Goal: Information Seeking & Learning: Understand process/instructions

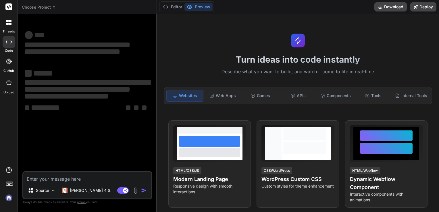
type textarea "x"
click at [87, 173] on textarea at bounding box center [87, 177] width 128 height 10
type textarea "Ml and dp ai model generation"
type textarea "x"
type textarea "Ml and dp ai model generatio"
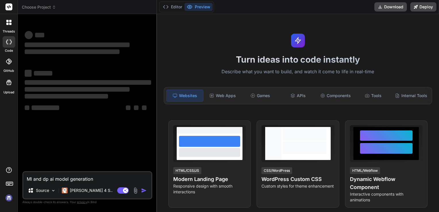
type textarea "x"
type textarea "Ml and dp ai model generati"
type textarea "x"
type textarea "Ml and dp ai model generat"
type textarea "x"
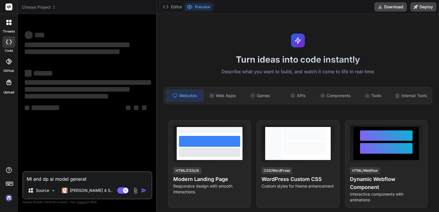
type textarea "Ml and dp ai model genera"
type textarea "x"
type textarea "Ml and dp ai model gener"
type textarea "x"
type textarea "Ml and dp ai model gene"
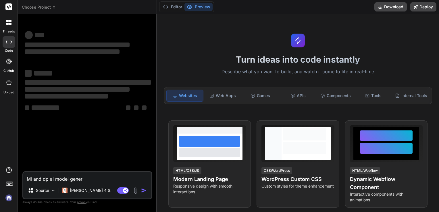
type textarea "x"
type textarea "Ml and dp ai model gen"
type textarea "x"
type textarea "Ml and dp ai model ge"
type textarea "x"
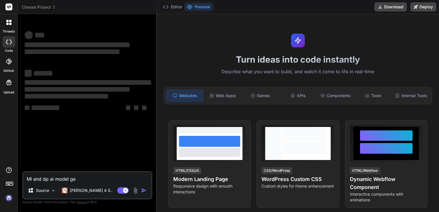
type textarea "Ml and dp ai model g"
type textarea "x"
type textarea "Ml and dp ai model"
type textarea "x"
type textarea "Ml and dp ai model"
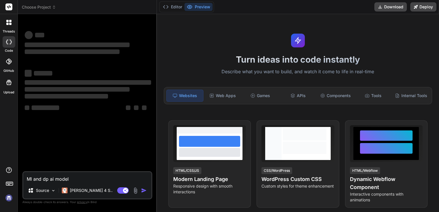
type textarea "x"
type textarea "Ml and dp ai mode"
type textarea "x"
type textarea "Ml and dp ai mod"
type textarea "x"
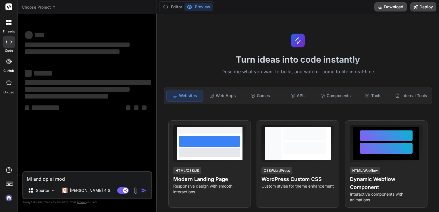
type textarea "Ml and dp ai mo"
type textarea "x"
type textarea "Ml and dp ai m"
type textarea "x"
type textarea "Ml and dp ai"
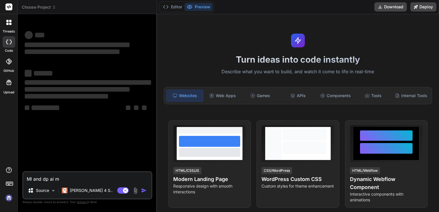
type textarea "x"
type textarea "Ml and dp ai"
type textarea "x"
type textarea "Ml and dp a"
type textarea "x"
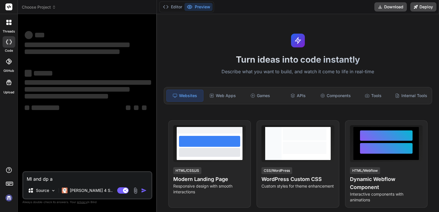
type textarea "Ml and dp"
type textarea "x"
type textarea "Ml and dp"
type textarea "x"
type textarea "Ml and d"
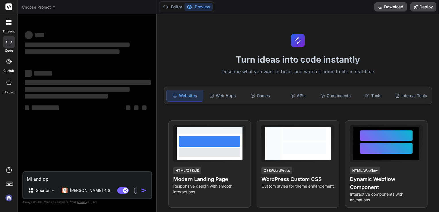
type textarea "x"
type textarea "Ml and"
type textarea "x"
type textarea "Ml and"
type textarea "x"
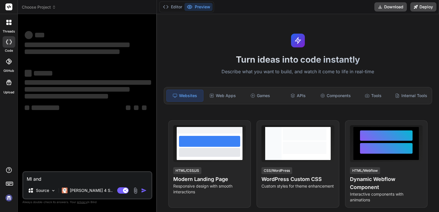
type textarea "Ml an"
type textarea "x"
type textarea "Ml a"
type textarea "x"
type textarea "Ml"
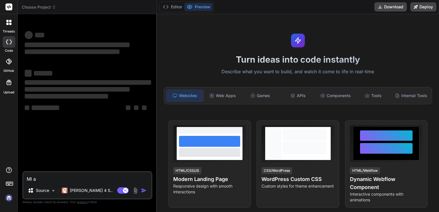
type textarea "x"
type textarea "Ml"
type textarea "x"
type textarea "M"
type textarea "x"
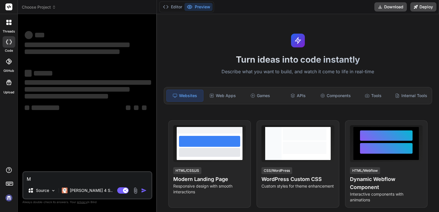
type textarea "x"
click at [77, 180] on textarea at bounding box center [87, 177] width 128 height 10
paste textarea "i want to develop ai model to predict urban water demand using historical consu…"
type textarea "i want to develop ai model to predict urban water demand using historical consu…"
type textarea "x"
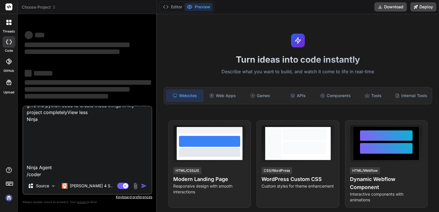
scroll to position [70, 0]
drag, startPoint x: 25, startPoint y: 153, endPoint x: 31, endPoint y: 177, distance: 24.7
click at [31, 177] on textarea "i want to develop ai model to predict urban water demand using historical consu…" at bounding box center [87, 141] width 128 height 71
type textarea "i want to develop ai model to predict urban water demand using historical consu…"
type textarea "x"
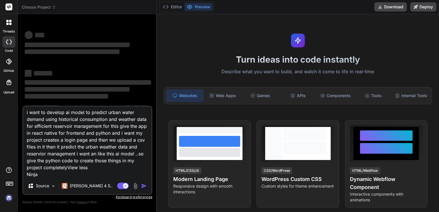
scroll to position [16, 0]
drag, startPoint x: 105, startPoint y: 153, endPoint x: 107, endPoint y: 168, distance: 15.1
click at [107, 168] on textarea "i want to develop ai model to predict urban water demand using historical consu…" at bounding box center [87, 141] width 128 height 71
type textarea "i want to develop ai model to predict urban water demand using historical consu…"
type textarea "x"
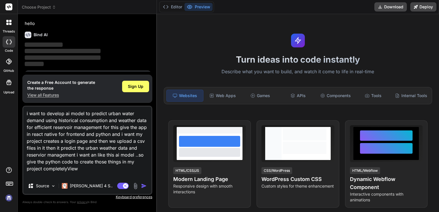
scroll to position [19, 0]
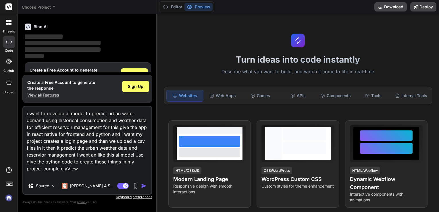
type textarea "i want to develop ai model to predict urban water demand using historical consu…"
click at [144, 185] on img "button" at bounding box center [144, 186] width 6 height 6
click at [136, 89] on span "Sign Up" at bounding box center [135, 87] width 15 height 6
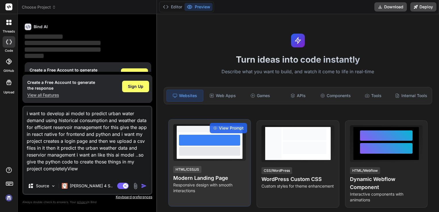
scroll to position [0, 0]
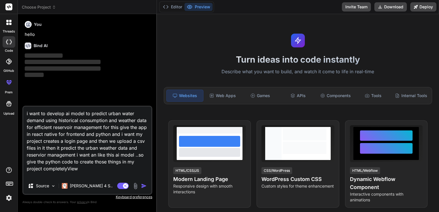
click at [142, 185] on img "button" at bounding box center [144, 186] width 6 height 6
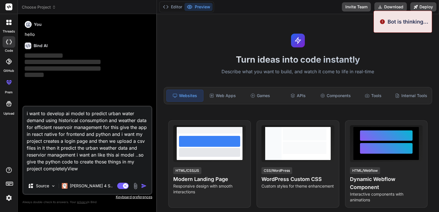
click at [142, 185] on img "button" at bounding box center [144, 186] width 6 height 6
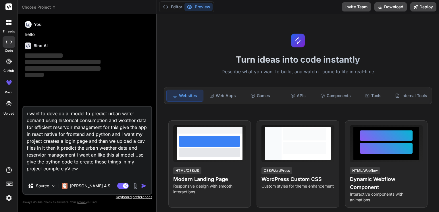
click at [142, 185] on img "button" at bounding box center [144, 186] width 6 height 6
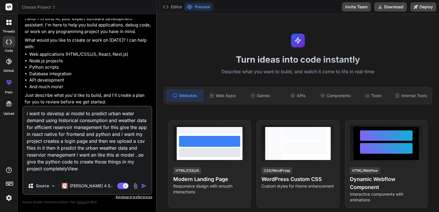
click at [142, 185] on img "button" at bounding box center [144, 186] width 6 height 6
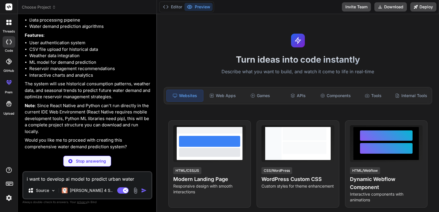
scroll to position [244, 0]
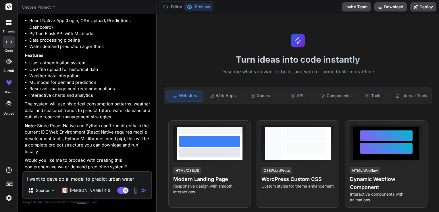
type textarea "x"
click at [67, 182] on textarea "i want to develop ai model to predict urban water demand using historical consu…" at bounding box center [87, 177] width 128 height 10
type textarea "i"
type textarea "x"
type textarea "i"
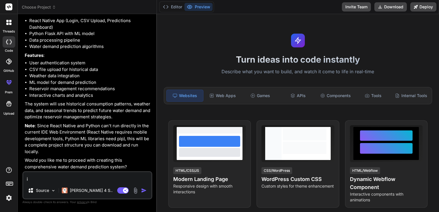
type textarea "x"
type textarea "i w"
type textarea "x"
type textarea "i wn"
type textarea "x"
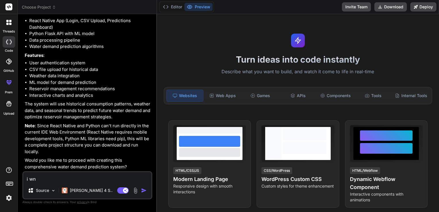
type textarea "i wna"
type textarea "x"
type textarea "i wna"
type textarea "x"
type textarea "i wna"
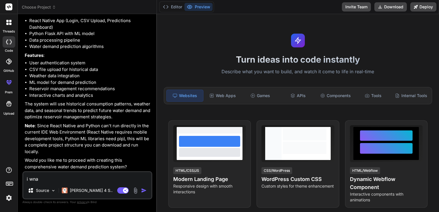
type textarea "x"
type textarea "i wn"
type textarea "x"
type textarea "i w"
type textarea "x"
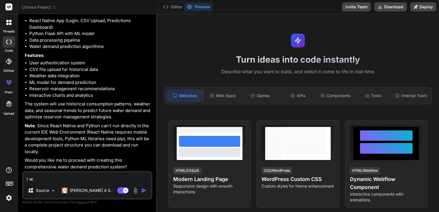
type textarea "i wa"
type textarea "x"
type textarea "i wat"
type textarea "x"
type textarea "i wa"
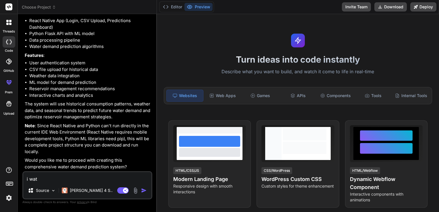
type textarea "x"
type textarea "i w"
type textarea "x"
type textarea "i wn"
type textarea "x"
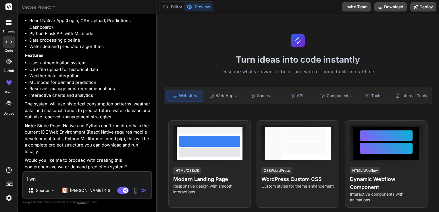
type textarea "i wna"
type textarea "x"
type textarea "i wnat"
type textarea "x"
type textarea "i wna"
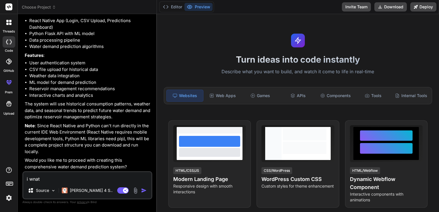
type textarea "x"
type textarea "i wn"
type textarea "x"
type textarea "i w"
type textarea "x"
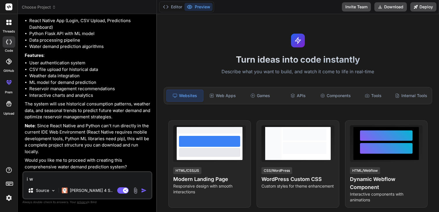
type textarea "i wa"
type textarea "x"
type textarea "i wan"
type textarea "x"
type textarea "i want"
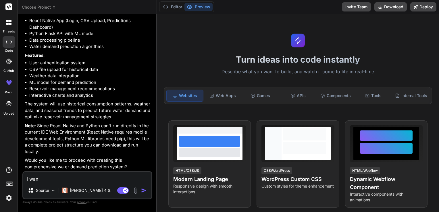
type textarea "x"
type textarea "i want"
type textarea "x"
type textarea "i want b"
type textarea "x"
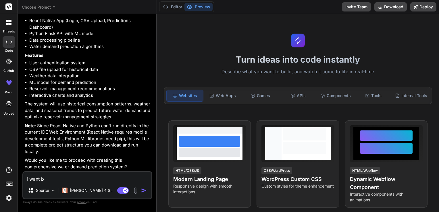
type textarea "i want bo"
type textarea "x"
type textarea "i want bot"
type textarea "x"
type textarea "i want both"
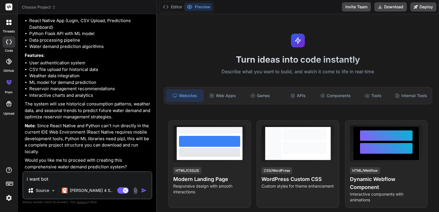
type textarea "x"
type textarea "i want both"
type textarea "x"
type textarea "i want both f"
type textarea "x"
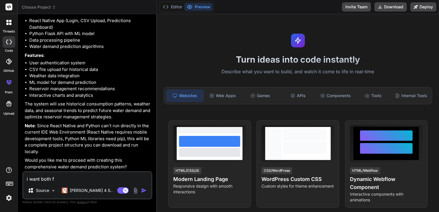
type textarea "i want both fr"
type textarea "x"
type textarea "i want both fro"
type textarea "x"
type textarea "i want both from"
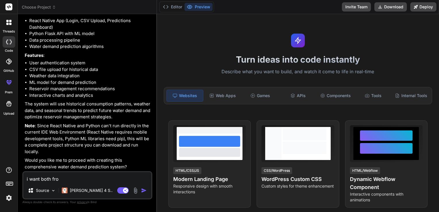
type textarea "x"
type textarea "i want both fro"
type textarea "x"
type textarea "i want both fron"
type textarea "x"
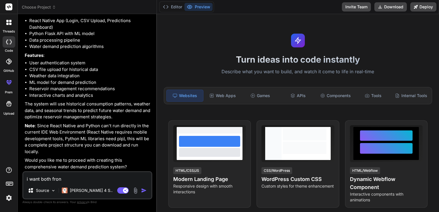
type textarea "i want both front"
type textarea "x"
type textarea "i want both fronte"
type textarea "x"
type textarea "i want both fronten"
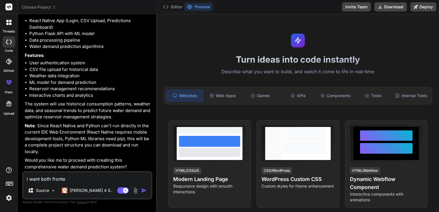
type textarea "x"
type textarea "i want both frontend"
type textarea "x"
type textarea "i want both frontend"
type textarea "x"
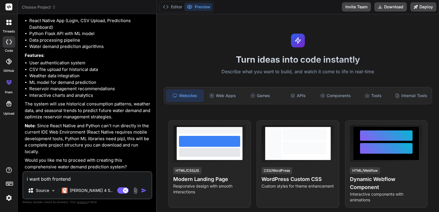
type textarea "i want both frontend a"
type textarea "x"
type textarea "i want both frontend an"
type textarea "x"
type textarea "i want both frontend and"
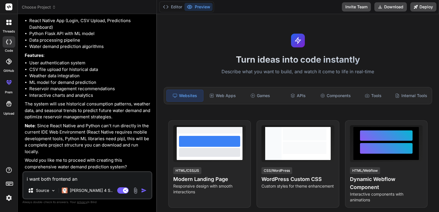
type textarea "x"
type textarea "i want both frontend and"
type textarea "x"
type textarea "i want both frontend and b"
type textarea "x"
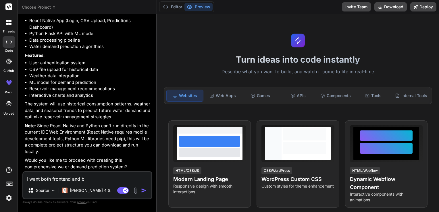
type textarea "i want both frontend and backend"
type textarea "x"
type textarea "i want both frontend and backend"
type textarea "x"
type textarea "i want both frontend and backend i"
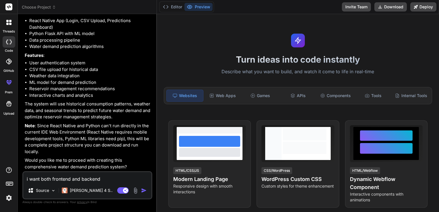
type textarea "x"
type textarea "i want both frontend and backend in"
type textarea "x"
type textarea "i want both frontend and backend in"
type textarea "x"
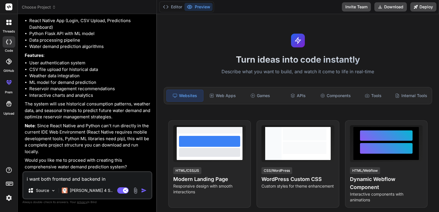
type textarea "i want both frontend and backend in p"
type textarea "x"
type textarea "i want both frontend and backend in ph"
type textarea "x"
type textarea "i want both frontend and backend in phy"
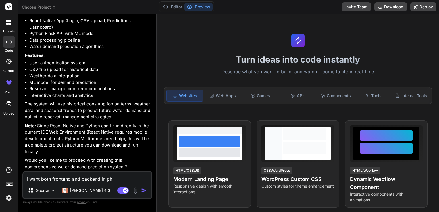
type textarea "x"
type textarea "i want both frontend and backend in ph"
type textarea "x"
type textarea "i want both frontend and backend in p"
type textarea "x"
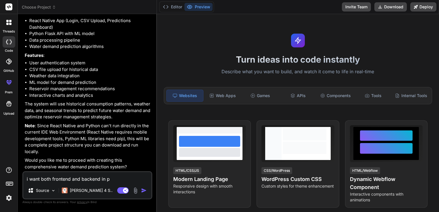
type textarea "i want both frontend and backend in py"
type textarea "x"
type textarea "i want both frontend and backend in pyt"
type textarea "x"
type textarea "i want both frontend and backend in pyth"
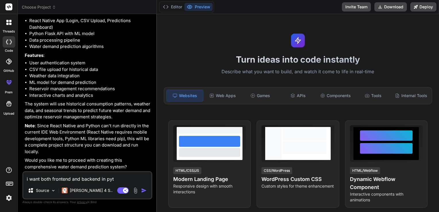
type textarea "x"
type textarea "i want both frontend and backend in pytho"
type textarea "x"
type textarea "i want both frontend and backend in python"
type textarea "x"
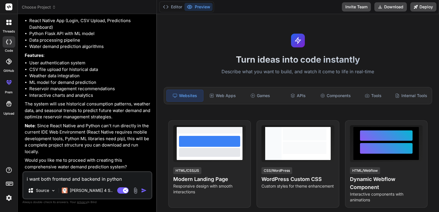
type textarea "i want both frontend and backend in python"
type textarea "x"
type textarea "i want both frontend and backend in python a"
type textarea "x"
type textarea "i want both frontend and backend in python as"
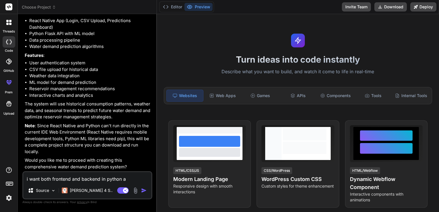
type textarea "x"
type textarea "i want both frontend and backend in python as"
type textarea "x"
type textarea "i want both frontend and backend in python as a"
type textarea "x"
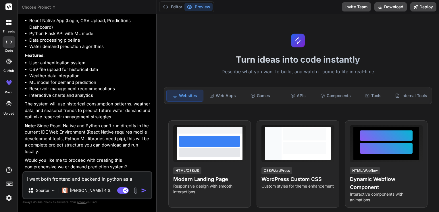
type textarea "i want both frontend and backend in python as a"
type textarea "x"
type textarea "i want both frontend and backend in python as a s"
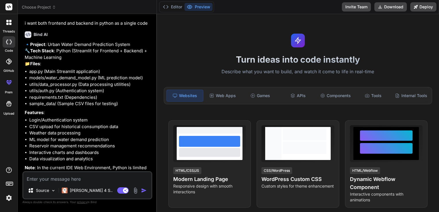
scroll to position [462, 0]
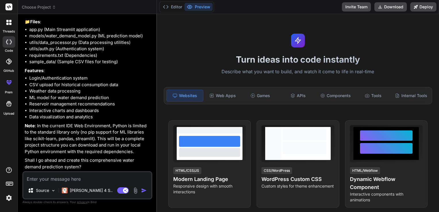
click at [73, 176] on textarea at bounding box center [87, 177] width 128 height 10
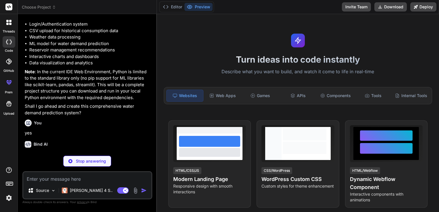
scroll to position [522, 0]
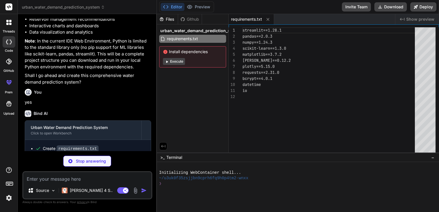
click at [167, 61] on icon at bounding box center [166, 61] width 4 height 4
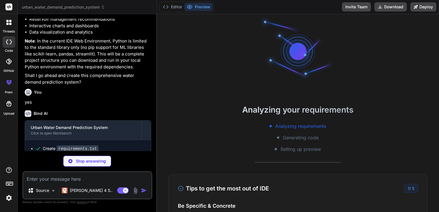
scroll to position [0, 0]
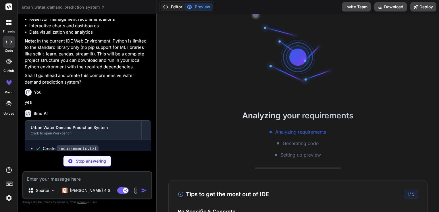
click at [175, 8] on button "Editor" at bounding box center [172, 7] width 24 height 8
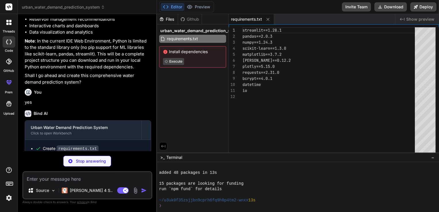
scroll to position [61, 0]
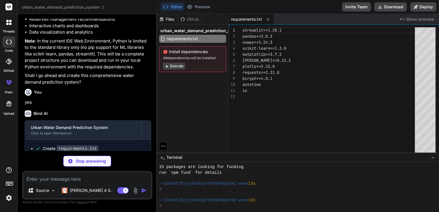
click at [173, 64] on button "Execute" at bounding box center [174, 66] width 22 height 7
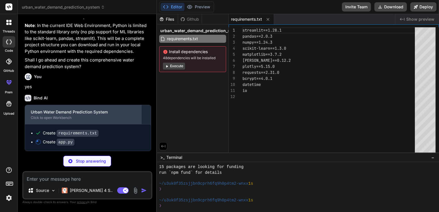
scroll to position [562, 0]
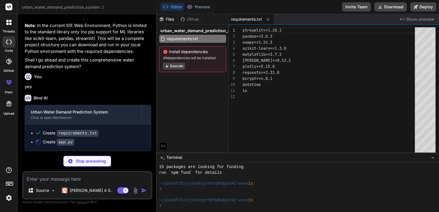
click at [74, 142] on div "Create app.py" at bounding box center [90, 142] width 110 height 6
drag, startPoint x: 73, startPoint y: 143, endPoint x: 79, endPoint y: 144, distance: 6.1
click at [79, 144] on div "Create app.py" at bounding box center [90, 142] width 110 height 6
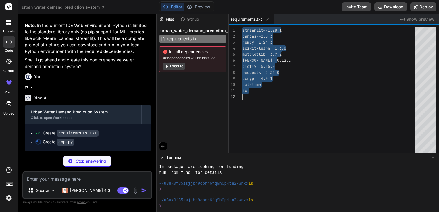
drag, startPoint x: 243, startPoint y: 30, endPoint x: 249, endPoint y: 99, distance: 70.0
click at [249, 99] on div "streamlit==1.28.1 pandas==2.0.3 numpy==1.24.3 scikit-learn==1.3.0 matplotlib==3…" at bounding box center [330, 91] width 176 height 128
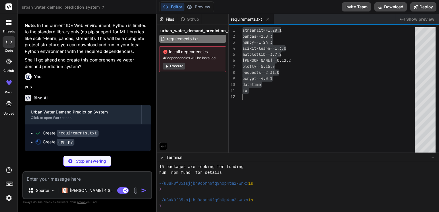
click at [253, 121] on div "streamlit==1.28.1 pandas==2.0.3 numpy==1.24.3 scikit-learn==1.3.0 matplotlib==3…" at bounding box center [330, 91] width 176 height 128
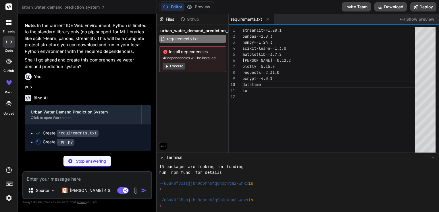
click at [288, 80] on div "streamlit==1.28.1 pandas==2.0.3 numpy==1.24.3 scikit-learn==1.3.0 matplotlib==3…" at bounding box center [330, 91] width 176 height 128
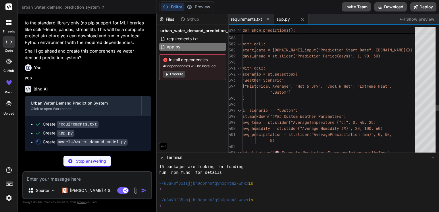
click at [238, 29] on div at bounding box center [239, 30] width 6 height 6
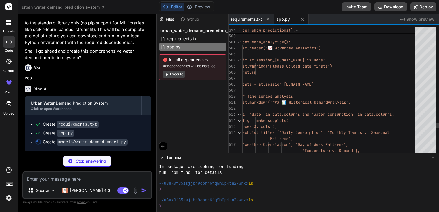
click at [238, 29] on div at bounding box center [239, 30] width 6 height 6
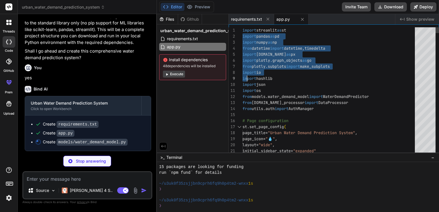
drag, startPoint x: 243, startPoint y: 30, endPoint x: 247, endPoint y: 79, distance: 49.2
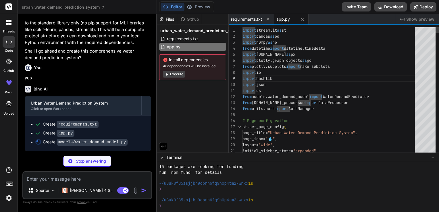
click at [242, 30] on div "1" at bounding box center [235, 30] width 14 height 6
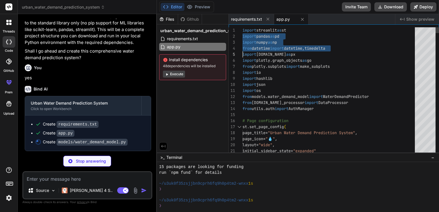
drag, startPoint x: 242, startPoint y: 30, endPoint x: 242, endPoint y: 50, distance: 19.2
click at [242, 50] on div "4" at bounding box center [235, 48] width 14 height 6
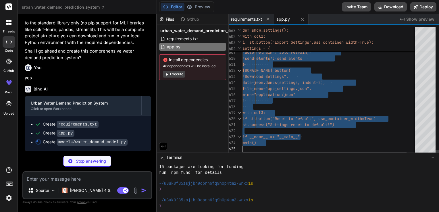
drag, startPoint x: 243, startPoint y: 29, endPoint x: 267, endPoint y: 166, distance: 139.3
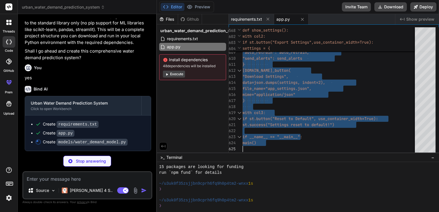
scroll to position [571, 0]
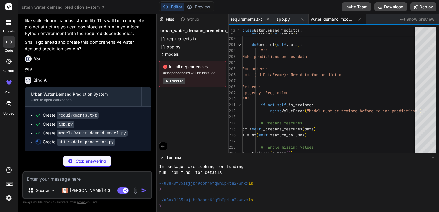
click at [333, 20] on span "water_demand_model.py" at bounding box center [332, 19] width 43 height 6
drag, startPoint x: 333, startPoint y: 20, endPoint x: 319, endPoint y: 20, distance: 14.1
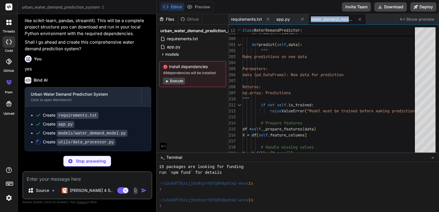
click at [319, 20] on span "water_demand_model.py" at bounding box center [332, 19] width 43 height 6
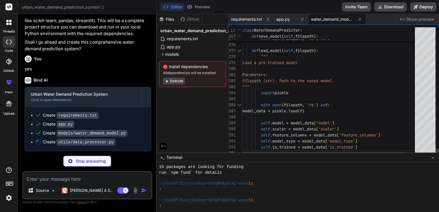
scroll to position [0, 0]
drag, startPoint x: 59, startPoint y: 133, endPoint x: 122, endPoint y: 131, distance: 63.2
click at [122, 131] on div "Create models/water_demand_model.py" at bounding box center [90, 133] width 110 height 6
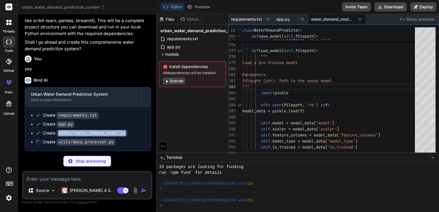
drag, startPoint x: 122, startPoint y: 131, endPoint x: 139, endPoint y: 137, distance: 18.4
click at [139, 137] on ul "Create requirements.txt Create app.py Create models/water_demand_model.py Creat…" at bounding box center [88, 128] width 114 height 33
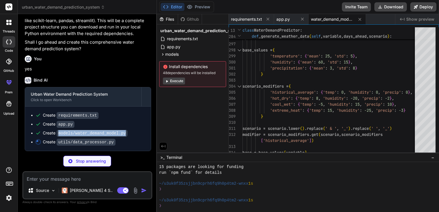
click at [78, 136] on code "models/water_demand_model.py" at bounding box center [92, 133] width 71 height 7
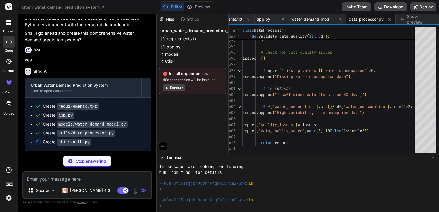
scroll to position [589, 0]
click at [172, 90] on button "Execute" at bounding box center [174, 87] width 22 height 7
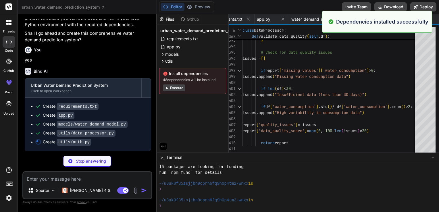
scroll to position [226, 0]
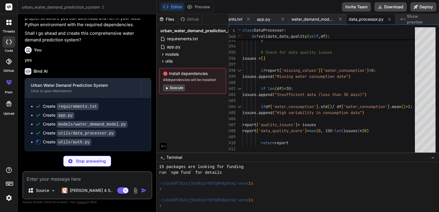
click at [180, 88] on button "Execute" at bounding box center [174, 87] width 22 height 7
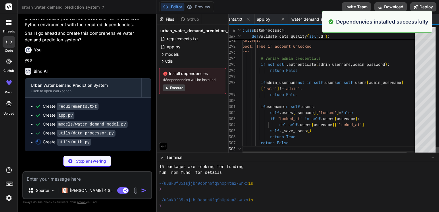
scroll to position [0, 54]
click at [181, 90] on button "Execute" at bounding box center [174, 87] width 22 height 7
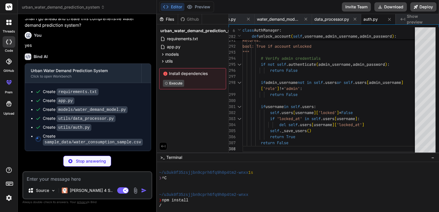
scroll to position [375, 0]
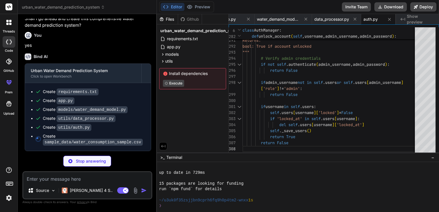
click at [181, 90] on div "urban_water_demand_prediction_system requirements.txt app.py models water_deman…" at bounding box center [192, 57] width 71 height 67
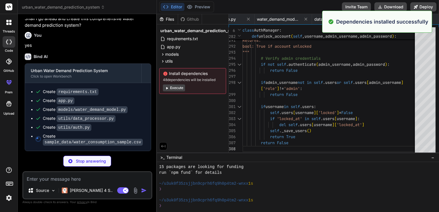
click at [178, 87] on button "Execute" at bounding box center [174, 87] width 22 height 7
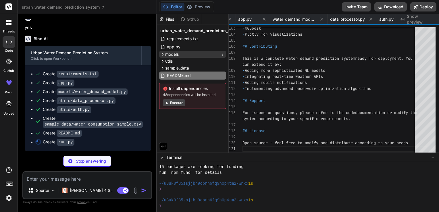
scroll to position [0, 184]
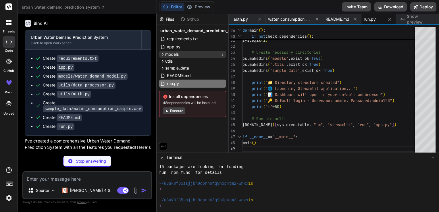
click at [200, 54] on div "models" at bounding box center [192, 54] width 67 height 7
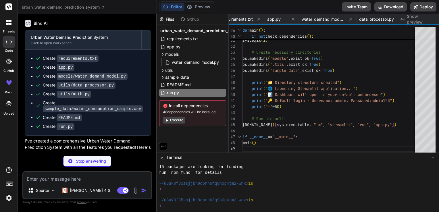
scroll to position [0, 0]
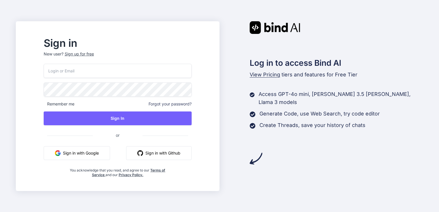
click at [96, 150] on button "Sign in with Google" at bounding box center [77, 153] width 66 height 14
drag, startPoint x: 96, startPoint y: 150, endPoint x: 110, endPoint y: 145, distance: 14.5
click at [110, 145] on div "Remember me Forgot your password? Sign In or Sign in with Google Sign in with G…" at bounding box center [118, 120] width 148 height 113
click at [106, 158] on button "Sign in with Google" at bounding box center [77, 153] width 66 height 14
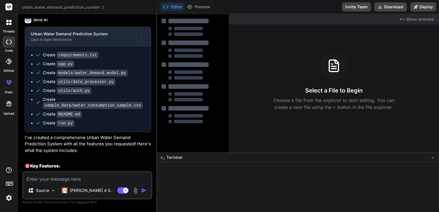
scroll to position [638, 0]
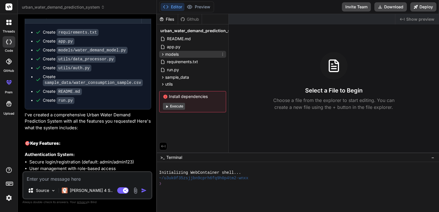
click at [171, 53] on span "models" at bounding box center [171, 54] width 13 height 6
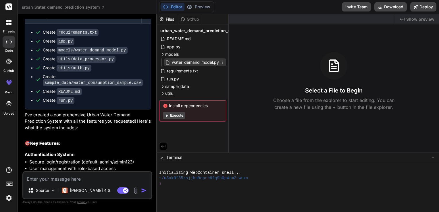
click at [184, 63] on span "water_demand_model.py" at bounding box center [195, 62] width 48 height 7
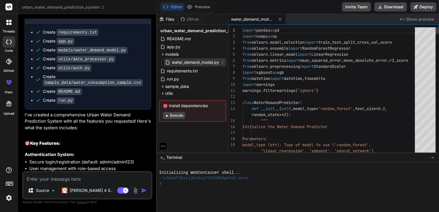
type textarea "x"
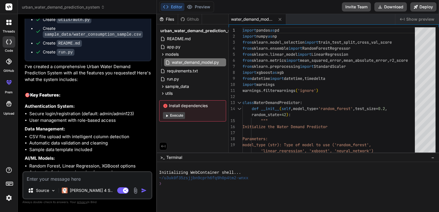
scroll to position [685, 0]
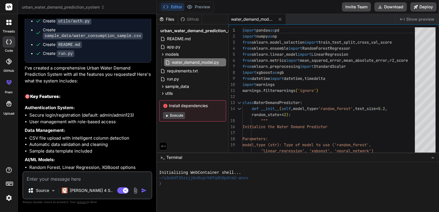
click at [179, 31] on span "urban_water_demand_prediction_system" at bounding box center [201, 31] width 82 height 6
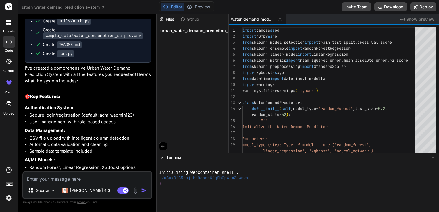
click at [179, 31] on span "urban_water_demand_prediction_system" at bounding box center [201, 31] width 82 height 6
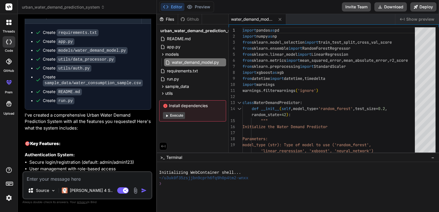
scroll to position [637, 0]
click at [192, 30] on span "urban_water_demand_prediction_system" at bounding box center [201, 31] width 82 height 6
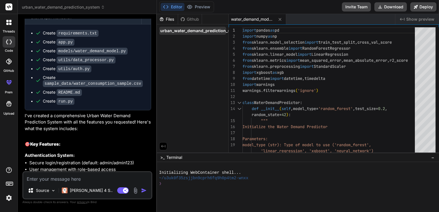
click at [192, 30] on span "urban_water_demand_prediction_system" at bounding box center [201, 31] width 82 height 6
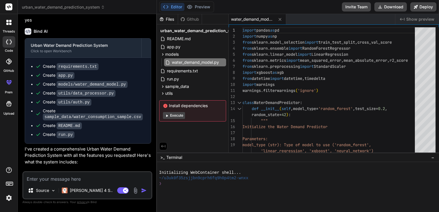
scroll to position [608, 0]
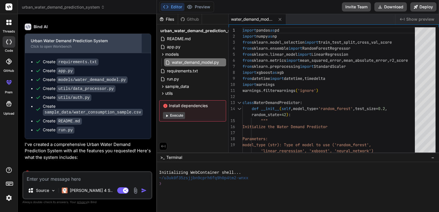
click at [58, 53] on div "Urban Water Demand Prediction System Click to open Workbench" at bounding box center [83, 43] width 116 height 19
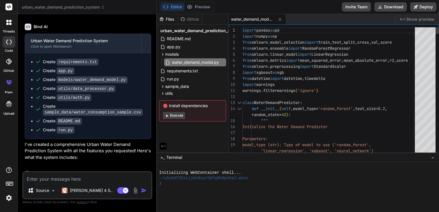
scroll to position [0, 0]
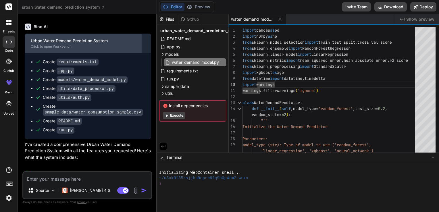
click at [53, 44] on div "Urban Water Demand Prediction System" at bounding box center [83, 41] width 105 height 6
drag, startPoint x: 30, startPoint y: 66, endPoint x: 103, endPoint y: 68, distance: 73.2
click at [103, 53] on div "Urban Water Demand Prediction System Click to open Workbench" at bounding box center [83, 43] width 116 height 19
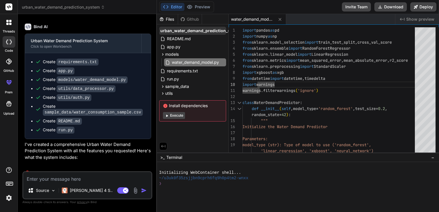
click at [204, 28] on span "urban_water_demand_prediction_system" at bounding box center [201, 31] width 82 height 6
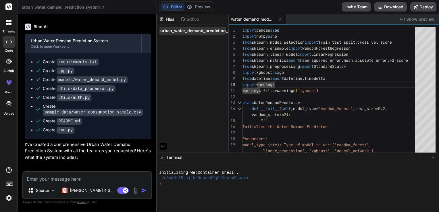
click at [204, 30] on span "urban_water_demand_prediction_system" at bounding box center [201, 31] width 82 height 6
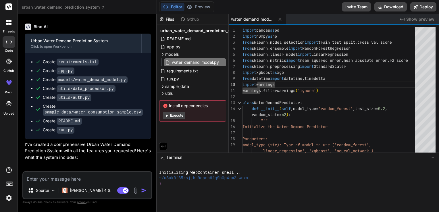
click at [83, 48] on div "Bind AI Urban Water Demand Prediction System Click to open Workbench Create req…" at bounding box center [88, 136] width 126 height 234
click at [178, 44] on span "app.py" at bounding box center [173, 46] width 15 height 7
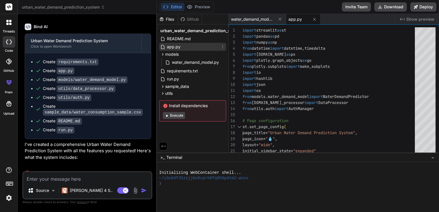
click at [178, 44] on span "app.py" at bounding box center [173, 46] width 15 height 7
click at [175, 51] on span "models" at bounding box center [171, 54] width 13 height 6
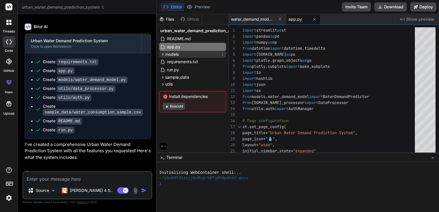
click at [175, 52] on span "models" at bounding box center [171, 54] width 13 height 6
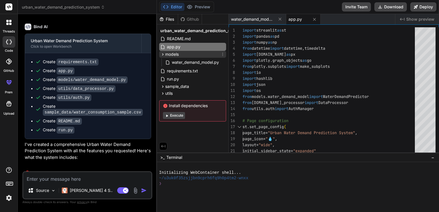
click at [175, 52] on span "models" at bounding box center [171, 54] width 13 height 6
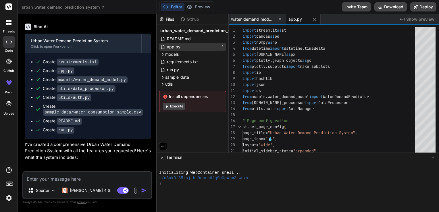
click at [171, 44] on span "app.py" at bounding box center [173, 46] width 15 height 7
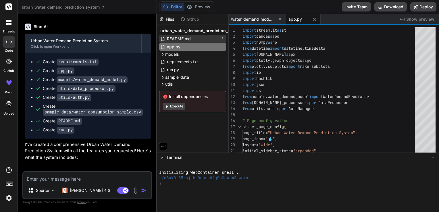
click at [169, 39] on span "README.md" at bounding box center [178, 38] width 25 height 7
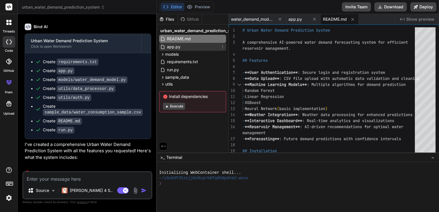
click at [171, 48] on span "app.py" at bounding box center [173, 46] width 15 height 7
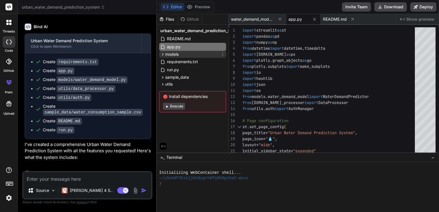
click at [174, 53] on span "models" at bounding box center [171, 54] width 13 height 6
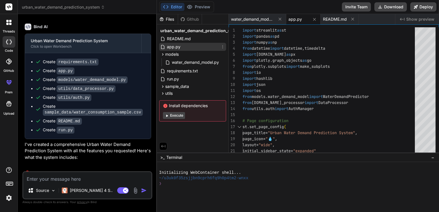
click at [171, 48] on span "app.py" at bounding box center [173, 46] width 15 height 7
click at [201, 47] on div "app.py" at bounding box center [192, 47] width 67 height 8
click at [181, 53] on div "models" at bounding box center [192, 54] width 67 height 7
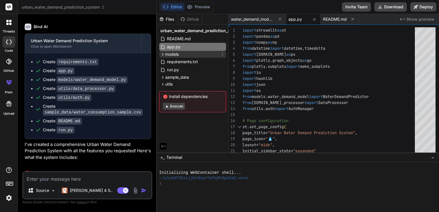
click at [181, 53] on div "models" at bounding box center [192, 54] width 67 height 7
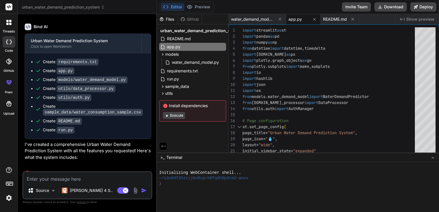
click at [60, 45] on div "Bind AI Urban Water Demand Prediction System Click to open Workbench Create req…" at bounding box center [88, 136] width 126 height 234
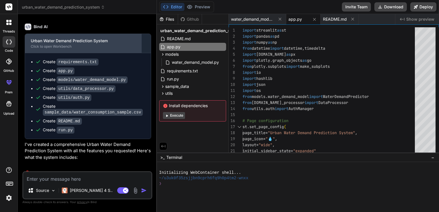
click at [50, 53] on div "Urban Water Demand Prediction System Click to open Workbench" at bounding box center [83, 43] width 116 height 19
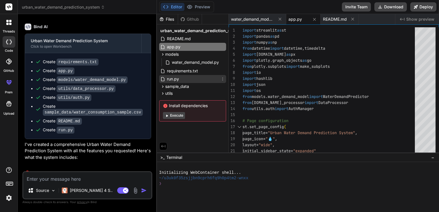
click at [172, 77] on span "run.py" at bounding box center [172, 78] width 13 height 7
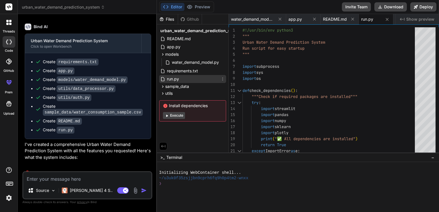
click at [172, 77] on span "run.py" at bounding box center [172, 78] width 13 height 7
click at [172, 88] on span "sample_data" at bounding box center [177, 87] width 24 height 6
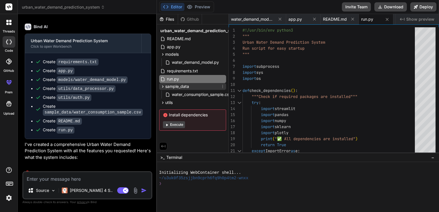
click at [172, 88] on span "sample_data" at bounding box center [177, 87] width 24 height 6
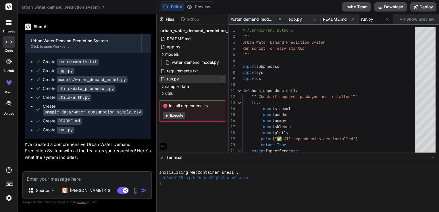
click at [169, 82] on span "run.py" at bounding box center [172, 78] width 13 height 7
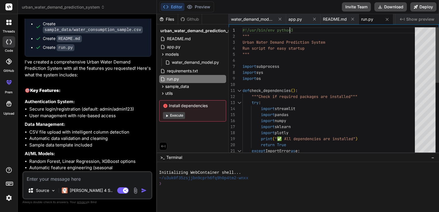
click at [396, 28] on div "#!/usr/bin/env python3 """ Urban Water Demand Prediction System Run script for …" at bounding box center [330, 174] width 176 height 295
click at [174, 84] on span "sample_data" at bounding box center [177, 87] width 24 height 6
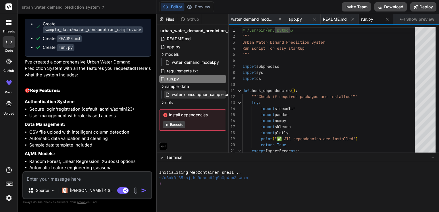
click at [184, 93] on span "water_consumption_sample.csv" at bounding box center [201, 94] width 61 height 7
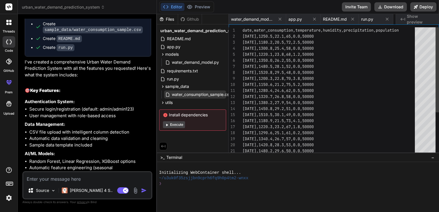
scroll to position [0, 55]
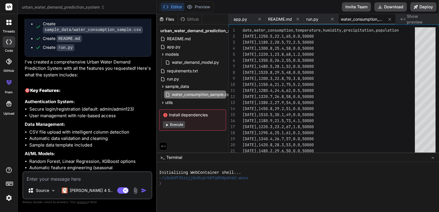
click at [361, 20] on span "water_consumption_sample.csv" at bounding box center [361, 19] width 43 height 6
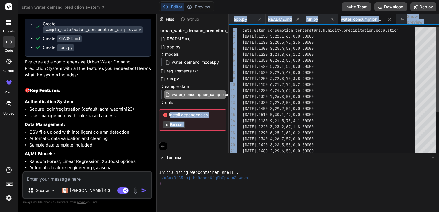
drag, startPoint x: 227, startPoint y: 25, endPoint x: 234, endPoint y: 27, distance: 7.7
click at [234, 27] on div "Files Github urban_water_demand_prediction_system README.md app.py models water…" at bounding box center [298, 83] width 282 height 138
drag, startPoint x: 234, startPoint y: 27, endPoint x: 216, endPoint y: 56, distance: 34.4
click at [216, 56] on div "models" at bounding box center [192, 54] width 67 height 7
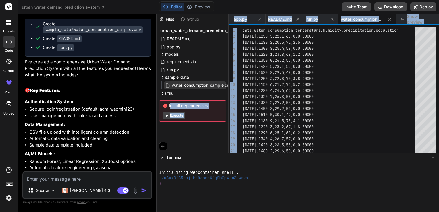
click at [216, 86] on span "water_consumption_sample.csv" at bounding box center [201, 85] width 61 height 7
click at [174, 94] on div "utils" at bounding box center [192, 93] width 67 height 7
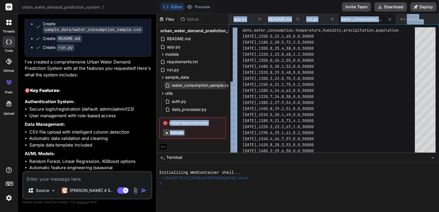
click at [194, 85] on span "water_consumption_sample.csv" at bounding box center [201, 85] width 61 height 7
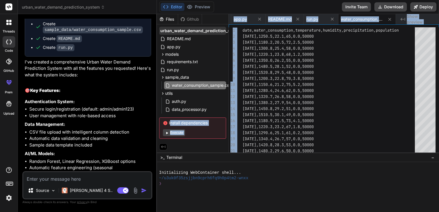
click at [217, 28] on span "urban_water_demand_prediction_system" at bounding box center [201, 31] width 82 height 6
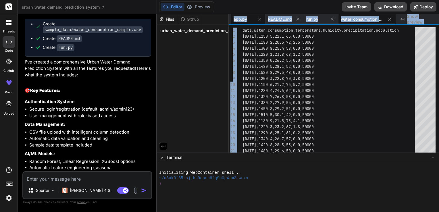
click at [244, 19] on span "app.py" at bounding box center [239, 19] width 13 height 6
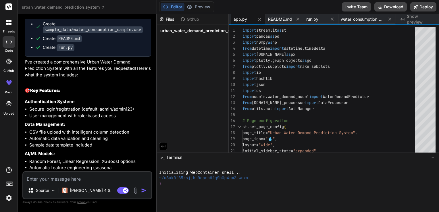
click at [242, 20] on span "app.py" at bounding box center [239, 19] width 13 height 6
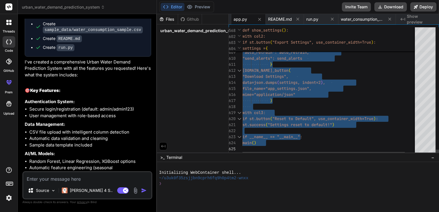
drag, startPoint x: 242, startPoint y: 28, endPoint x: 374, endPoint y: 158, distance: 184.9
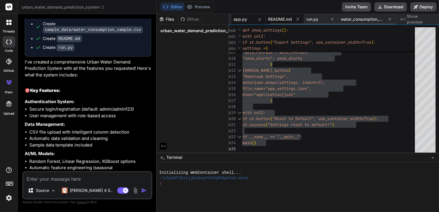
click at [286, 18] on span "README.md" at bounding box center [280, 19] width 24 height 6
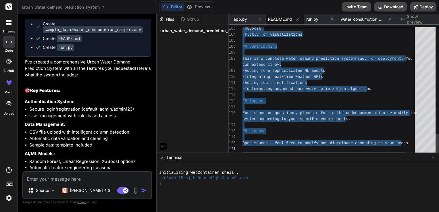
drag, startPoint x: 243, startPoint y: 28, endPoint x: 299, endPoint y: 163, distance: 145.8
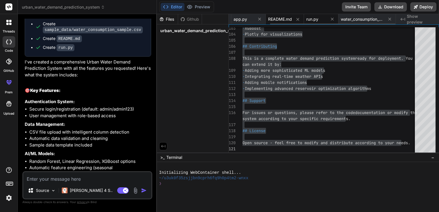
click at [311, 19] on span "run.py" at bounding box center [312, 19] width 12 height 6
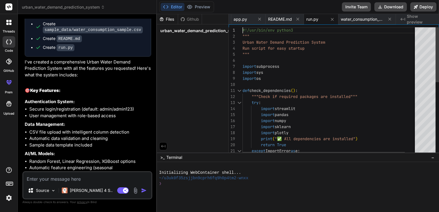
click at [243, 30] on div "except ImportError as e : print ( f"❌ Missing dependency: { e } " ) print ( "✅ …" at bounding box center [335, 176] width 186 height 299
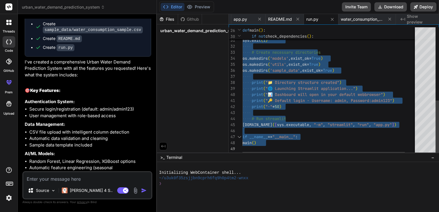
drag, startPoint x: 243, startPoint y: 30, endPoint x: 319, endPoint y: 176, distance: 164.8
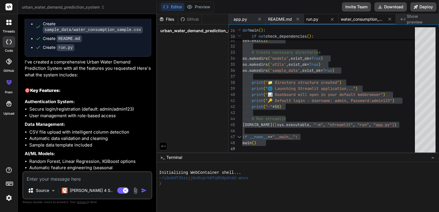
click at [359, 18] on span "water_consumption_sample.csv" at bounding box center [361, 19] width 43 height 6
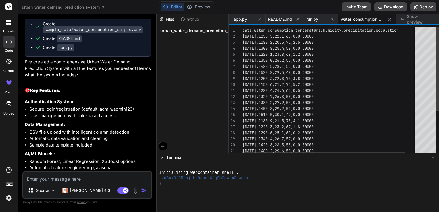
click at [243, 28] on div "[DATE],1320.7,26.8,58,0.0,50000 [DATE],1380.2,27.9,54,0.0,50000 [DATE],1450.8,2…" at bounding box center [335, 125] width 186 height 196
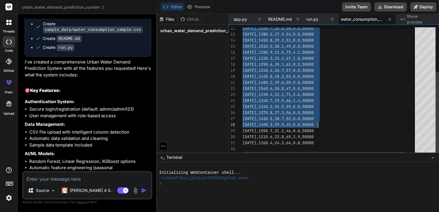
drag, startPoint x: 243, startPoint y: 28, endPoint x: 335, endPoint y: 119, distance: 129.7
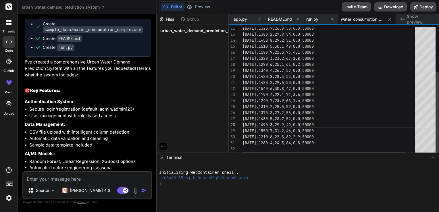
click at [335, 119] on div "[DATE],1320.7,26.8,58,0.0,50000 [DATE],1380.2,27.9,54,0.0,50000 [DATE],1450.8,2…" at bounding box center [335, 57] width 186 height 196
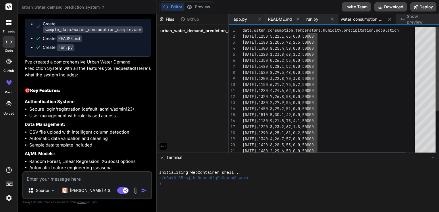
click at [242, 28] on div "1" at bounding box center [235, 30] width 14 height 6
click at [242, 30] on div "[DATE],1320.7,26.8,58,0.0,50000 [DATE],1380.2,27.9,54,0.0,50000 [DATE],1450.8,2…" at bounding box center [340, 91] width 196 height 128
click at [243, 30] on div "[DATE],1320.7,26.8,58,0.0,50000 [DATE],1380.2,27.9,54,0.0,50000 [DATE],1450.8,2…" at bounding box center [340, 91] width 196 height 128
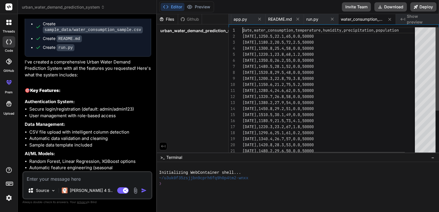
click at [243, 30] on div "[DATE],1320.7,26.8,58,0.0,50000 [DATE],1380.2,27.9,54,0.0,50000 [DATE],1450.8,2…" at bounding box center [335, 125] width 186 height 196
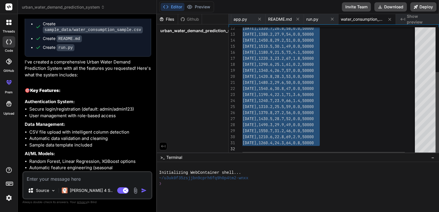
drag, startPoint x: 243, startPoint y: 30, endPoint x: 419, endPoint y: 190, distance: 238.3
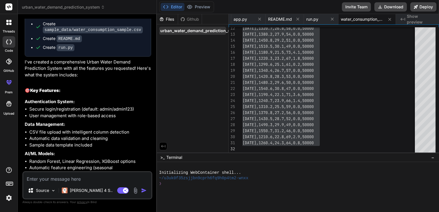
click at [205, 31] on span "urban_water_demand_prediction_system" at bounding box center [201, 31] width 82 height 6
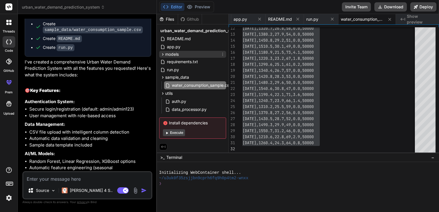
click at [178, 52] on span "models" at bounding box center [171, 54] width 13 height 6
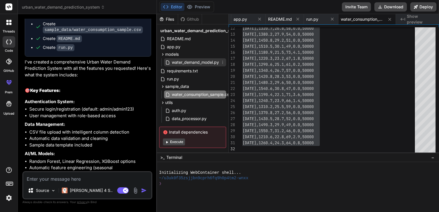
click at [181, 59] on span "water_demand_model.py" at bounding box center [195, 62] width 48 height 7
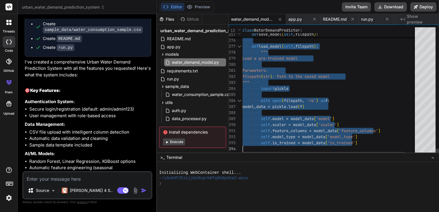
drag, startPoint x: 242, startPoint y: 30, endPoint x: 350, endPoint y: 156, distance: 165.7
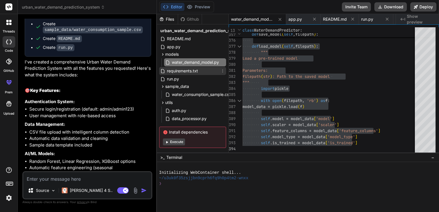
click at [184, 69] on span "requirements.txt" at bounding box center [182, 70] width 32 height 7
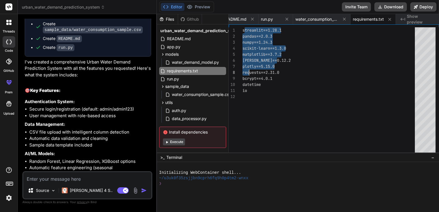
drag, startPoint x: 243, startPoint y: 28, endPoint x: 279, endPoint y: 59, distance: 46.6
click at [279, 59] on div "streamlit==1.28.1 pandas==2.0.3 numpy==1.24.3 scikit-learn==1.3.0 matplotlib==3…" at bounding box center [330, 91] width 176 height 128
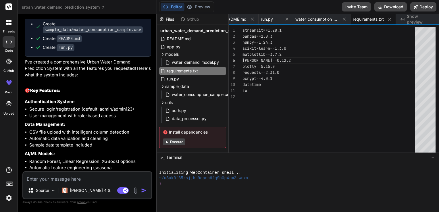
click at [279, 59] on div "streamlit==1.28.1 pandas==2.0.3 numpy==1.24.3 scikit-learn==1.3.0 matplotlib==3…" at bounding box center [330, 91] width 176 height 128
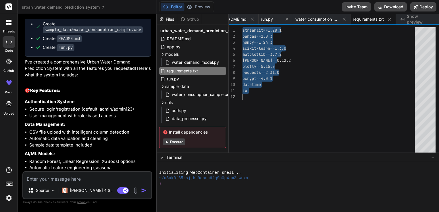
drag, startPoint x: 242, startPoint y: 30, endPoint x: 294, endPoint y: 141, distance: 122.8
click at [294, 141] on div "streamlit==1.28.1 pandas==2.0.3 numpy==1.24.3 scikit-learn==1.3.0 matplotlib==3…" at bounding box center [330, 91] width 176 height 128
click at [195, 80] on div "run.py" at bounding box center [192, 79] width 67 height 8
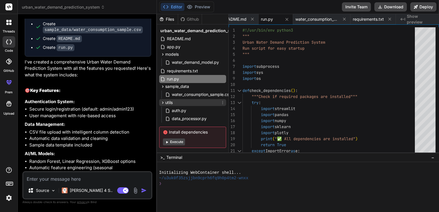
scroll to position [9, 0]
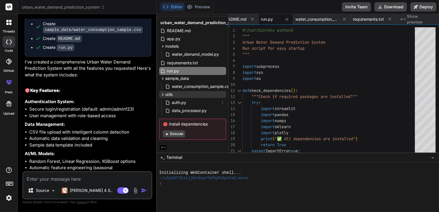
click at [195, 103] on div "auth.py" at bounding box center [195, 102] width 62 height 8
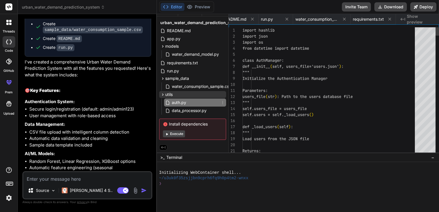
scroll to position [0, 135]
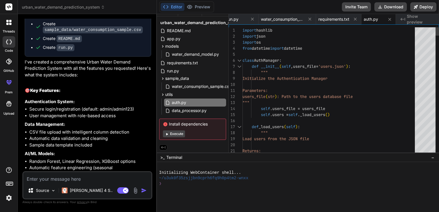
click at [242, 29] on div "import hashlib import json import os from datetime import datetime class AuthMa…" at bounding box center [340, 91] width 196 height 128
click at [243, 28] on div "import hashlib import json import os from datetime import datetime class AuthMa…" at bounding box center [340, 91] width 196 height 128
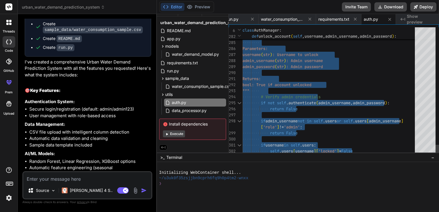
type textarea "import hashlib import json import os from datetime import datetime class AuthMa…"
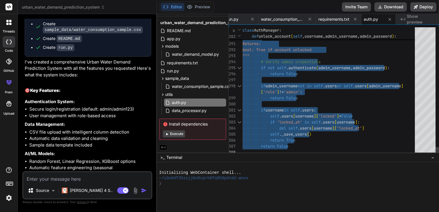
drag, startPoint x: 243, startPoint y: 28, endPoint x: 320, endPoint y: 167, distance: 159.2
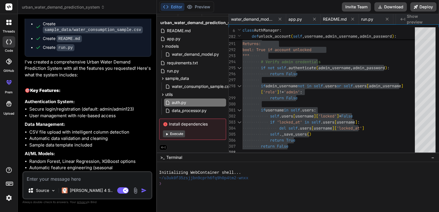
click at [57, 177] on textarea at bounding box center [87, 177] width 128 height 10
type textarea "h"
type textarea "x"
type textarea "ho"
type textarea "x"
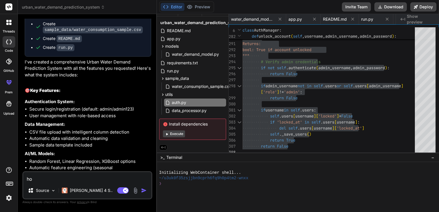
type textarea "how"
type textarea "x"
type textarea "how"
type textarea "x"
type textarea "how t"
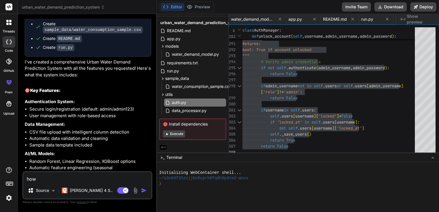
type textarea "x"
type textarea "how to"
type textarea "x"
type textarea "how to"
type textarea "x"
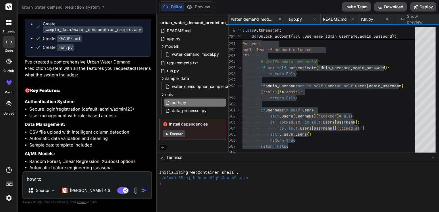
type textarea "how to r"
type textarea "x"
type textarea "how to ru"
type textarea "x"
type textarea "how to run"
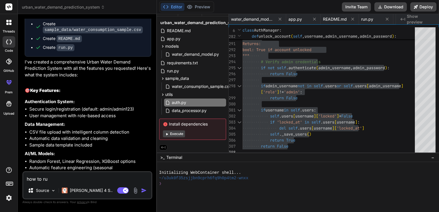
type textarea "x"
type textarea "how to run"
type textarea "x"
type textarea "how to run t"
type textarea "x"
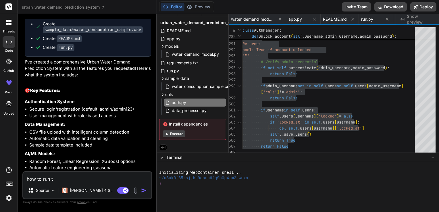
type textarea "how to run th"
type textarea "x"
type textarea "how to run thi"
type textarea "x"
type textarea "how to run this"
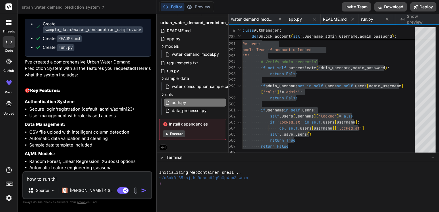
type textarea "x"
type textarea "how to run this"
type textarea "x"
type textarea "how to run this c"
type textarea "x"
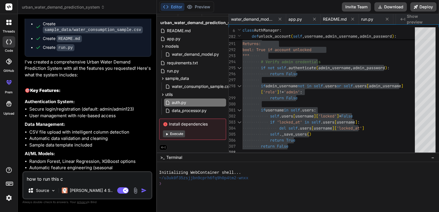
type textarea "how to run this co"
type textarea "x"
type textarea "how to run this cof"
type textarea "x"
type textarea "how to run this co"
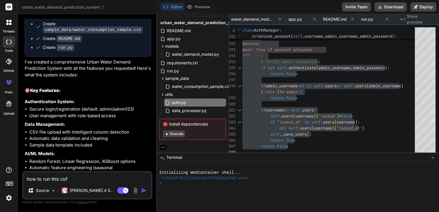
type textarea "x"
type textarea "how to run this cod"
type textarea "x"
type textarea "how to run this code"
type textarea "x"
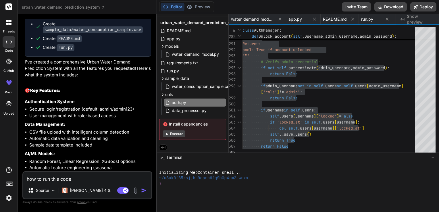
type textarea "how to run this code"
type textarea "x"
type textarea "how to run this code i"
type textarea "x"
type textarea "how to run this code in"
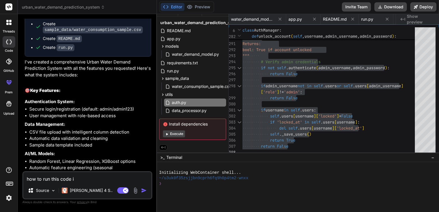
type textarea "x"
type textarea "how to run this code in"
type textarea "x"
type textarea "how to run this code in v"
type textarea "x"
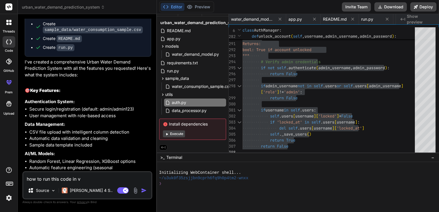
type textarea "how to run this code in vs"
type textarea "x"
type textarea "how to run this code in vsc"
type textarea "x"
type textarea "how to run this code in vsco"
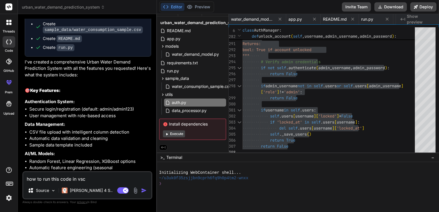
type textarea "x"
type textarea "how to run this code in vscod"
type textarea "x"
type textarea "how to run this code in vscode"
type textarea "x"
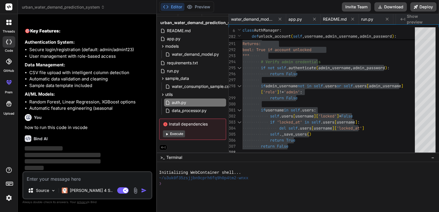
scroll to position [775, 0]
click at [176, 134] on button "Execute" at bounding box center [174, 133] width 22 height 7
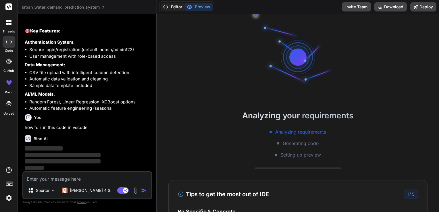
scroll to position [44, 0]
click at [172, 6] on button "Editor" at bounding box center [172, 7] width 24 height 8
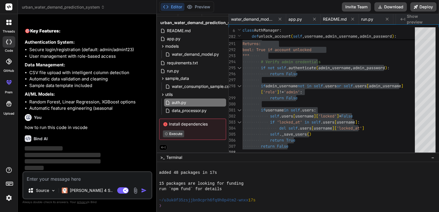
type textarea "x"
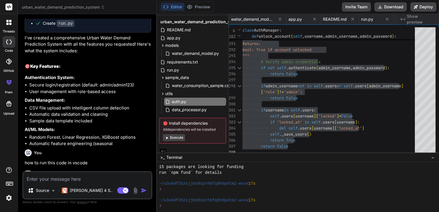
scroll to position [775, 0]
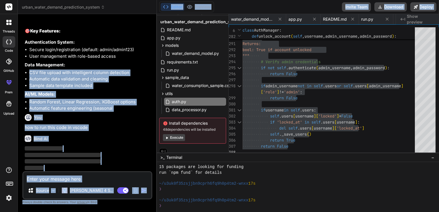
drag, startPoint x: 157, startPoint y: 19, endPoint x: 139, endPoint y: 61, distance: 45.4
click at [139, 61] on div "urban_water_demand_prediction_system Created with Pixso. Bind AI Web Search Cre…" at bounding box center [228, 106] width 421 height 212
click at [139, 61] on div "Urban Water Demand Prediction System Click to open Workbench Create requirement…" at bounding box center [88, 2] width 126 height 220
click at [134, 79] on li "Automatic data validation and cleaning" at bounding box center [90, 79] width 122 height 7
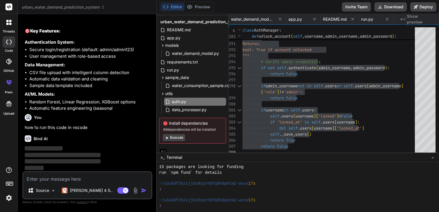
click at [63, 180] on textarea at bounding box center [87, 177] width 128 height 10
type textarea "h"
type textarea "x"
type textarea "ho"
type textarea "x"
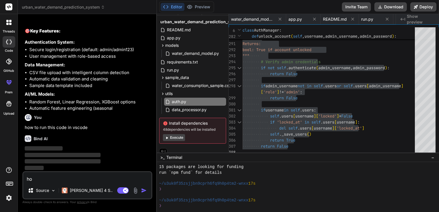
type textarea "how"
type textarea "x"
type textarea "how"
type textarea "x"
type textarea "how t"
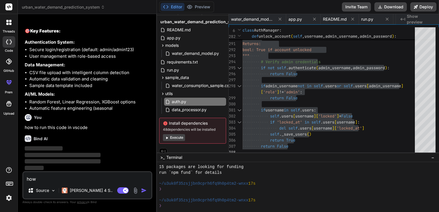
type textarea "x"
type textarea "how to"
type textarea "x"
type textarea "how to"
type textarea "x"
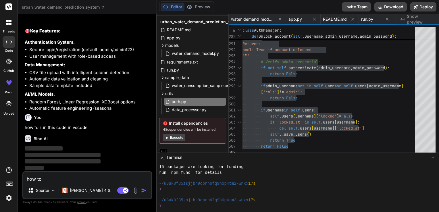
type textarea "how to r"
type textarea "x"
type textarea "how to ru"
type textarea "x"
type textarea "how to run"
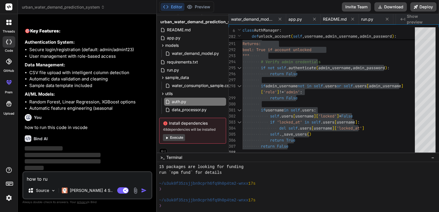
type textarea "x"
type textarea "how to run"
type textarea "x"
type textarea "how to run t"
type textarea "x"
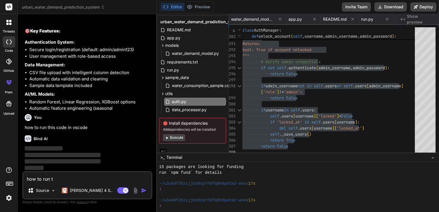
type textarea "how to run th"
type textarea "x"
type textarea "how to run thi"
type textarea "x"
type textarea "how to run this"
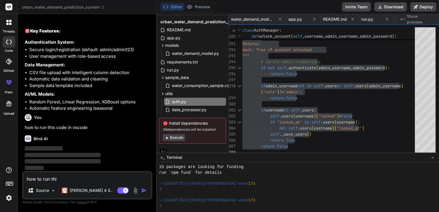
type textarea "x"
type textarea "how to run this"
type textarea "x"
type textarea "how to run this c"
type textarea "x"
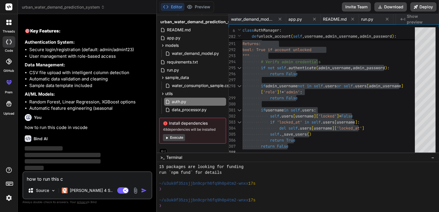
type textarea "how to run this co"
type textarea "x"
type textarea "how to run this cod"
type textarea "x"
type textarea "how to run this code"
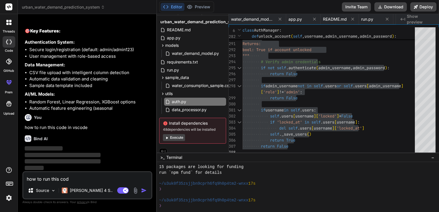
type textarea "x"
type textarea "how to run this code"
type textarea "x"
type textarea "how to run this code i"
type textarea "x"
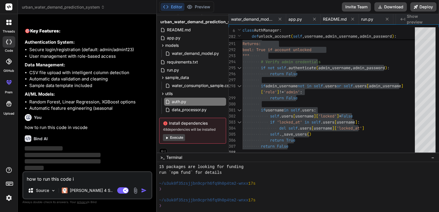
type textarea "how to run this code in"
type textarea "x"
type textarea "how to run this code in"
type textarea "x"
type textarea "how to run this code in v"
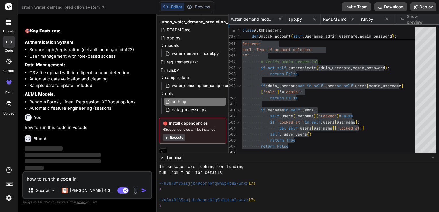
type textarea "x"
type textarea "how to run this code in vc"
type textarea "x"
type textarea "how to run this code in v"
type textarea "x"
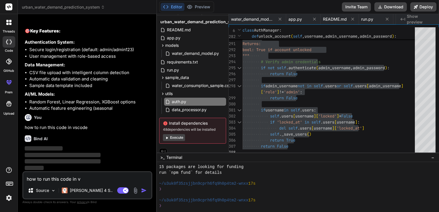
type textarea "how to run this code in vs"
type textarea "x"
type textarea "how to run this code in vsc"
type textarea "x"
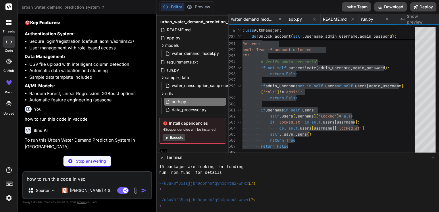
type textarea "how to run this code in vsco"
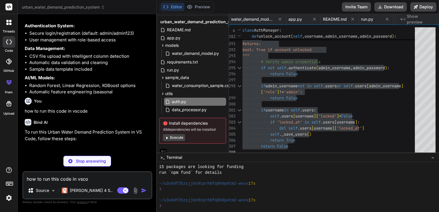
type textarea "x"
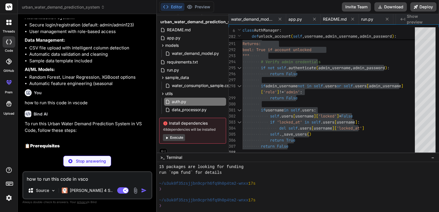
type textarea "how to run this code in vscod"
type textarea "x"
type textarea "how to run this code in vscode"
type textarea "x"
type textarea "how to run this code in vscode"
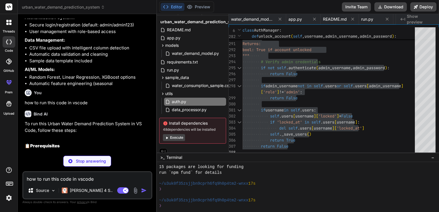
scroll to position [773, 0]
type textarea "x"
type textarea "how to run this code in vscode f"
type textarea "x"
type textarea "how to run this code in vscode"
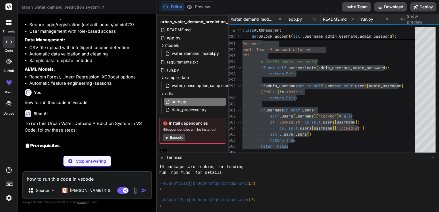
type textarea "x"
type textarea "how to run this code in vscode g"
type textarea "x"
type textarea "how to run this code in vscode gi"
type textarea "x"
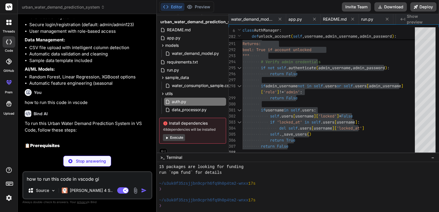
type textarea "how to run this code in vscode giv"
type textarea "x"
type textarea "how to run this code in vscode give"
type textarea "x"
type textarea "how to run this code in vscode give"
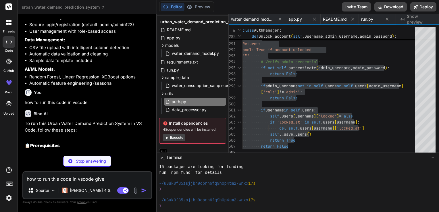
type textarea "x"
type textarea "how to run this code in vscode give s"
type textarea "x"
type textarea "how to run this code in vscode give st"
type textarea "x"
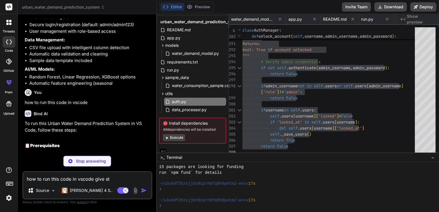
type textarea "how to run this code in vscode give ste"
type textarea "x"
type textarea "how to run this code in vscode give step"
type textarea "x"
type textarea "how to run this code in vscode give step"
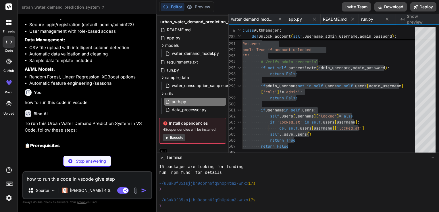
type textarea "x"
type textarea "how to run this code in vscode give step b"
type textarea "x"
type textarea "how to run this code in vscode give step by"
type textarea "x"
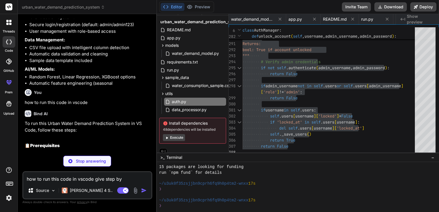
type textarea "how to run this code in vscode give step by"
type textarea "x"
type textarea "how to run this code in vscode give step by s"
type textarea "x"
type textarea "how to run this code in vscode give step by st"
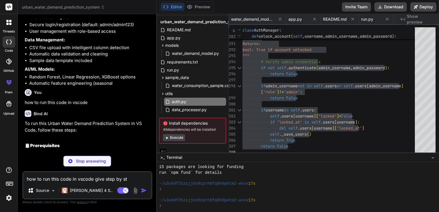
type textarea "x"
type textarea "how to run this code in vscode give step by ste"
type textarea "x"
type textarea "how to run this code in vscode give step by step"
type textarea "x"
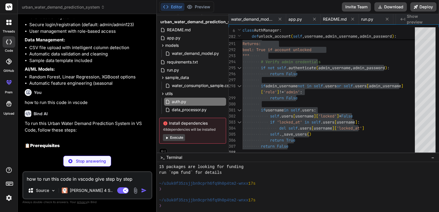
type textarea "how to run this code in vscode give step by step"
type textarea "x"
type textarea "how to run this code in vscode give step by step p"
type textarea "x"
type textarea "how to run this code in vscode give step by step pr"
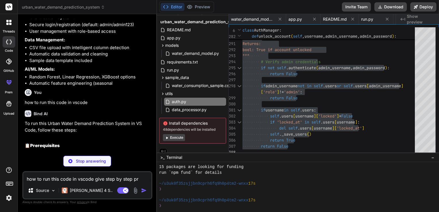
type textarea "x"
type textarea "how to run this code in vscode give step by step pro"
type textarea "x"
type textarea "how to run this code in vscode give step by step proc"
type textarea "x"
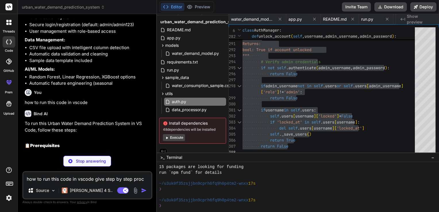
type textarea "how to run this code in vscode give step by step proce"
type textarea "x"
type textarea "how to run this code in vscode give step by step proced"
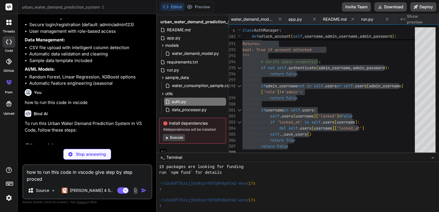
type textarea "x"
type textarea "how to run this code in vscode give step by step procedu"
type textarea "x"
type textarea "how to run this code in vscode give step by step procedur"
type textarea "x"
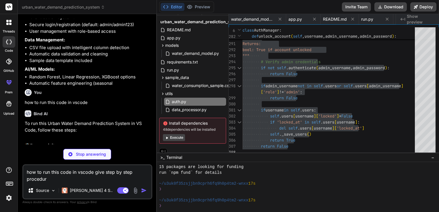
type textarea "how to run this code in vscode give step by step procedure"
type textarea "x"
type textarea "how to run this code in vscode give step by step procedure"
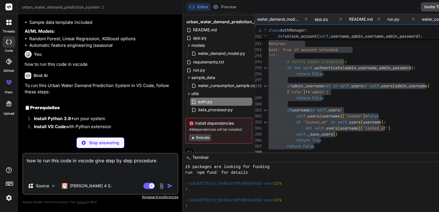
type textarea "x"
type textarea "how to run this code in vscode give step by step procedure"
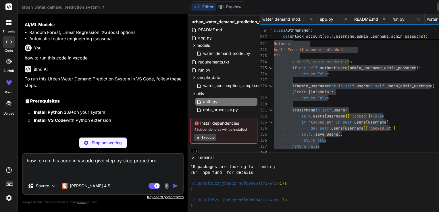
click at [141, 181] on div "Source Claude 4 S.." at bounding box center [102, 187] width 159 height 14
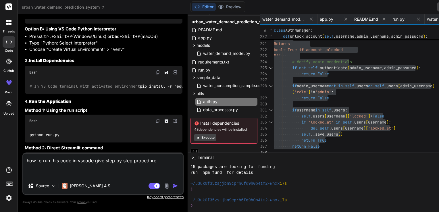
scroll to position [990, 0]
type textarea "x"
click at [71, 168] on textarea "how to run this code in vscode give step by step procedure" at bounding box center [102, 166] width 159 height 24
type textarea "how to run this code in vscode give step by step procedur"
type textarea "x"
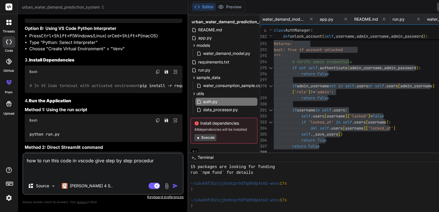
type textarea "how to run this code in vscode give step by step procedu"
type textarea "x"
paste textarea "PS C:\Users\parim\Downloads\urban_water_prediction_system> cd urban_water_predi…"
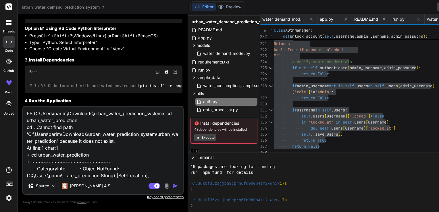
scroll to position [69, 0]
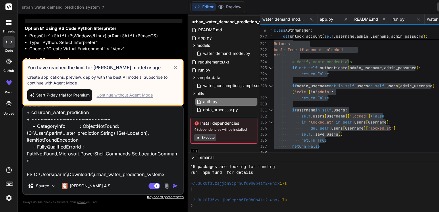
click at [172, 68] on icon at bounding box center [175, 67] width 7 height 7
